Goal: Find contact information: Find contact information

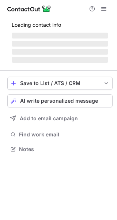
scroll to position [160, 117]
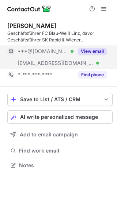
click at [91, 51] on button "View email" at bounding box center [92, 51] width 29 height 7
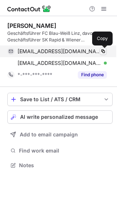
click at [102, 50] on span at bounding box center [103, 51] width 6 height 6
